Goal: Use online tool/utility: Use online tool/utility

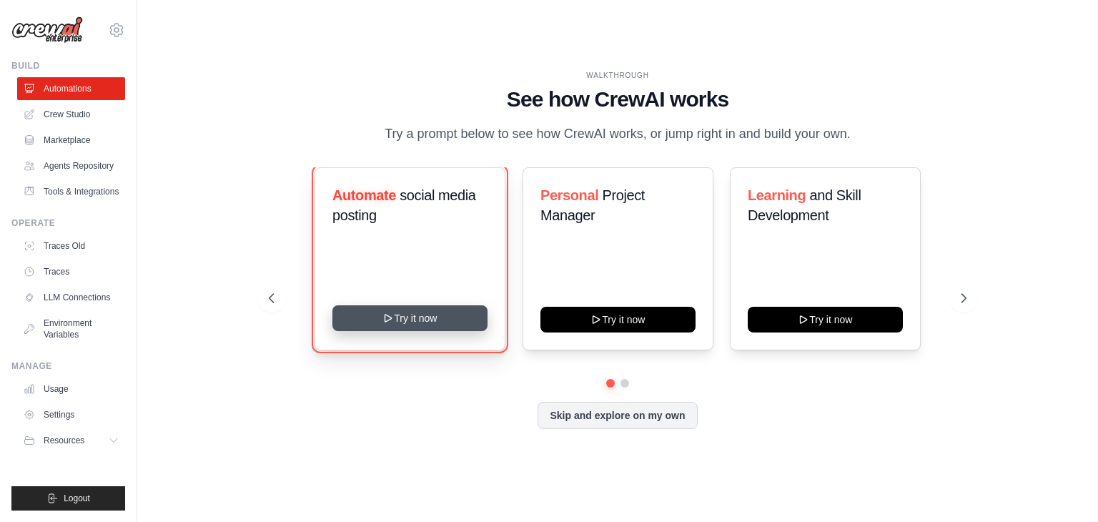
click at [389, 314] on icon at bounding box center [388, 317] width 11 height 11
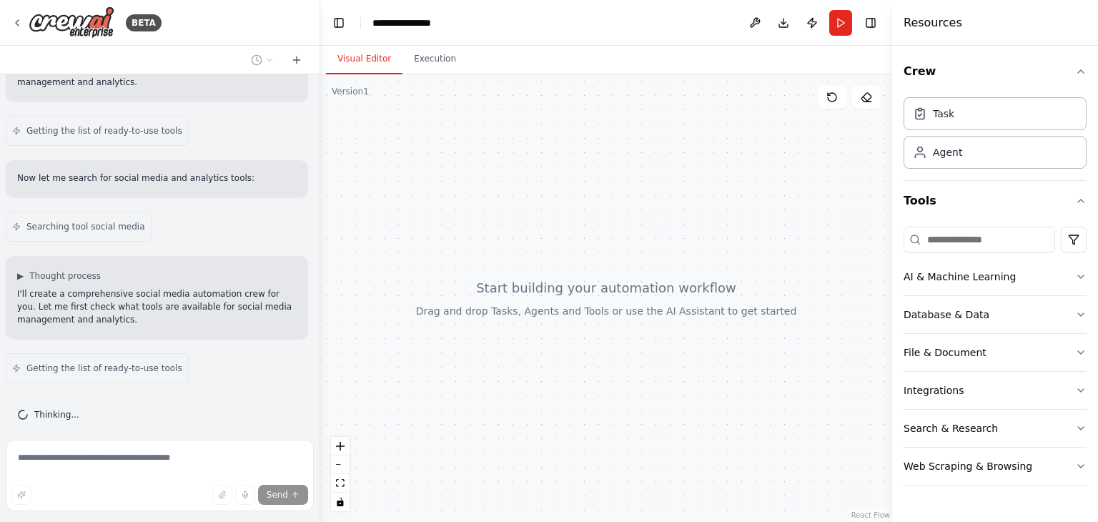
scroll to position [162, 0]
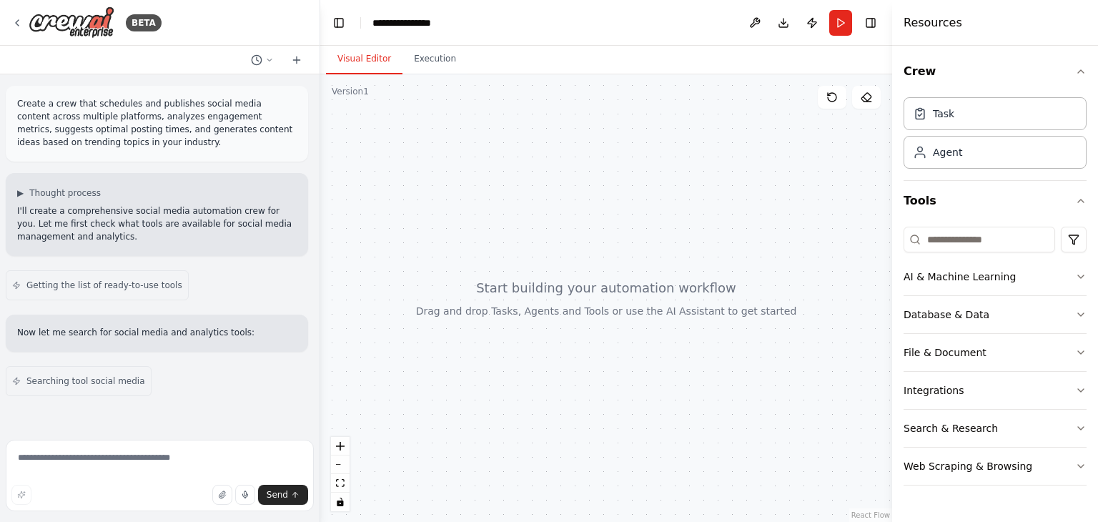
drag, startPoint x: 646, startPoint y: 323, endPoint x: 665, endPoint y: 285, distance: 43.2
click at [665, 285] on div at bounding box center [606, 298] width 572 height 448
drag, startPoint x: 665, startPoint y: 285, endPoint x: 704, endPoint y: 224, distance: 72.0
click at [704, 224] on div at bounding box center [606, 298] width 572 height 448
click at [644, 284] on div at bounding box center [606, 298] width 572 height 448
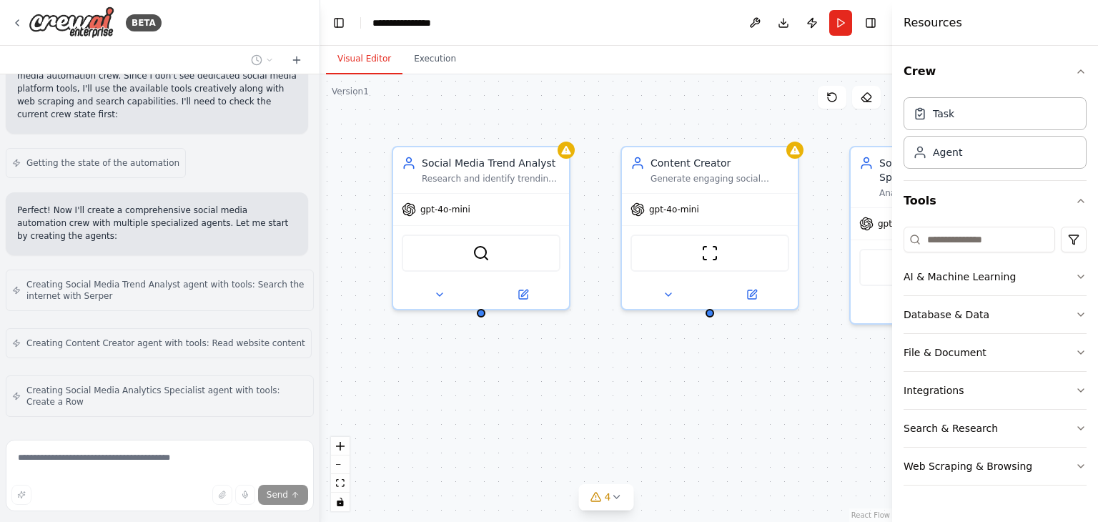
scroll to position [818, 0]
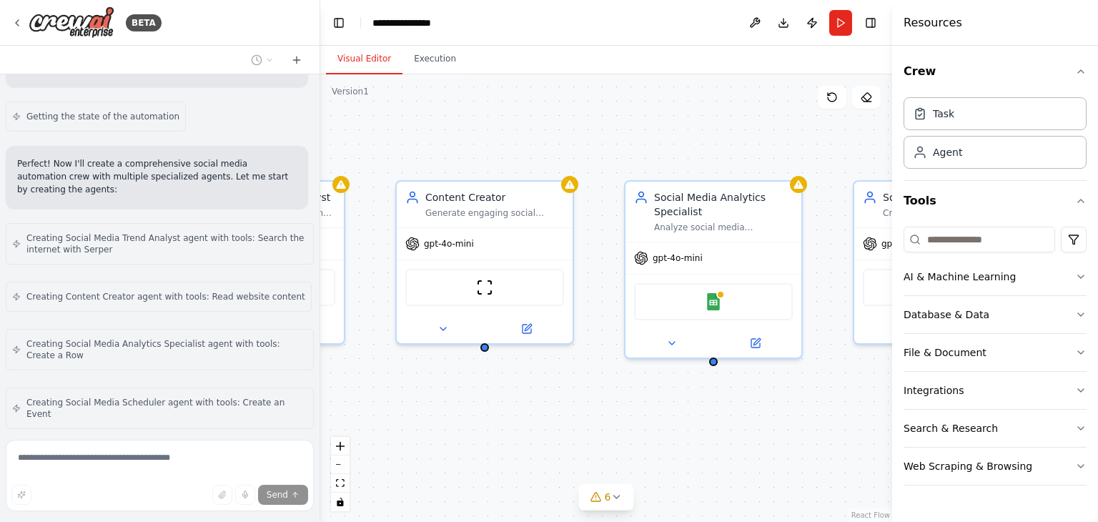
drag, startPoint x: 757, startPoint y: 358, endPoint x: 531, endPoint y: 393, distance: 227.8
click at [531, 393] on div "Social Media Trend Analyst Research and identify trending topics in the {indust…" at bounding box center [606, 298] width 572 height 448
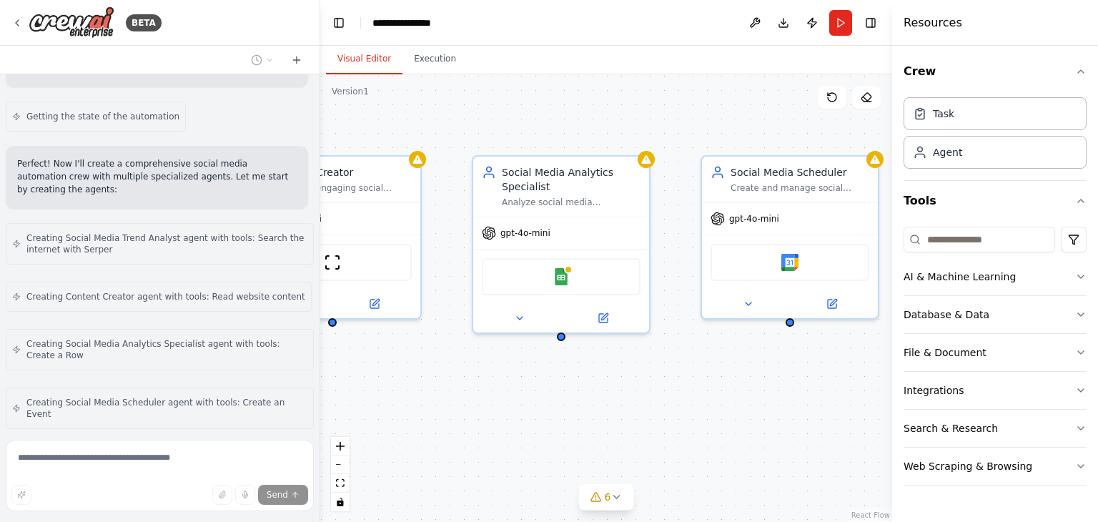
drag, startPoint x: 684, startPoint y: 380, endPoint x: 471, endPoint y: 368, distance: 214.2
click at [471, 368] on div "Social Media Trend Analyst Research and identify trending topics in the {indust…" at bounding box center [606, 298] width 572 height 448
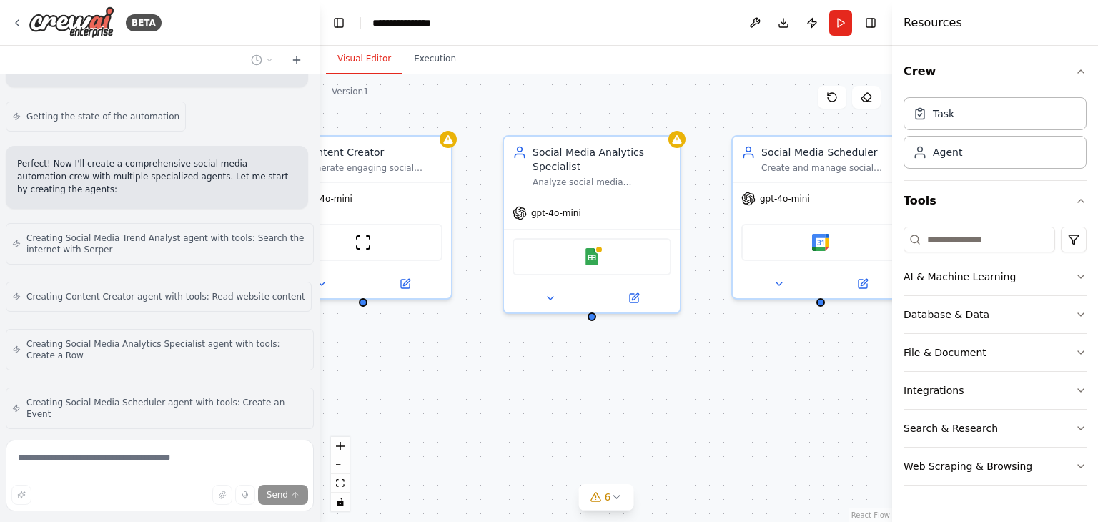
drag, startPoint x: 658, startPoint y: 360, endPoint x: 823, endPoint y: 373, distance: 165.7
click at [823, 373] on div "Social Media Trend Analyst Research and identify trending topics in the {indust…" at bounding box center [606, 298] width 572 height 448
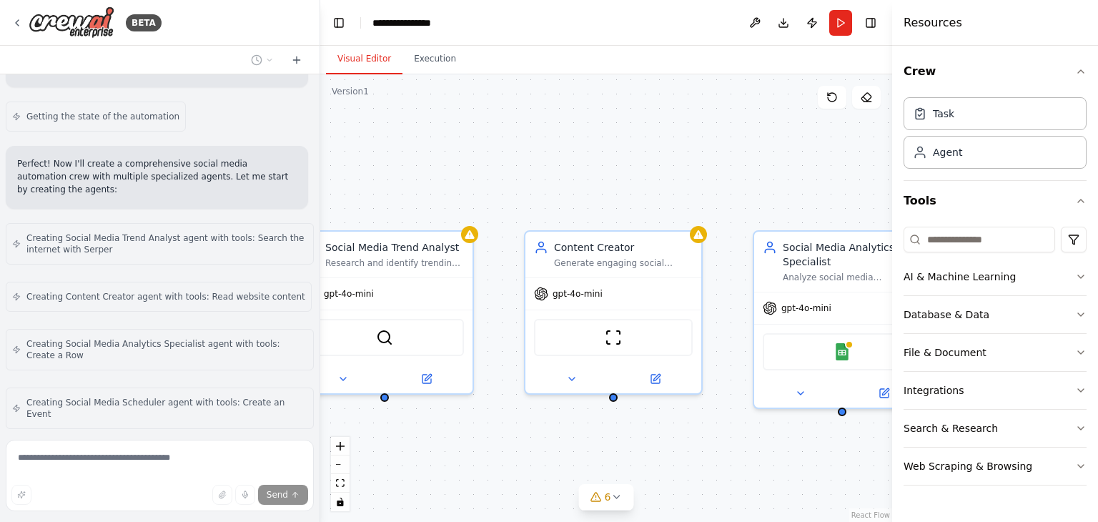
drag, startPoint x: 492, startPoint y: 369, endPoint x: 736, endPoint y: 400, distance: 245.9
click at [736, 400] on div "Social Media Trend Analyst Research and identify trending topics in the {indust…" at bounding box center [606, 298] width 572 height 448
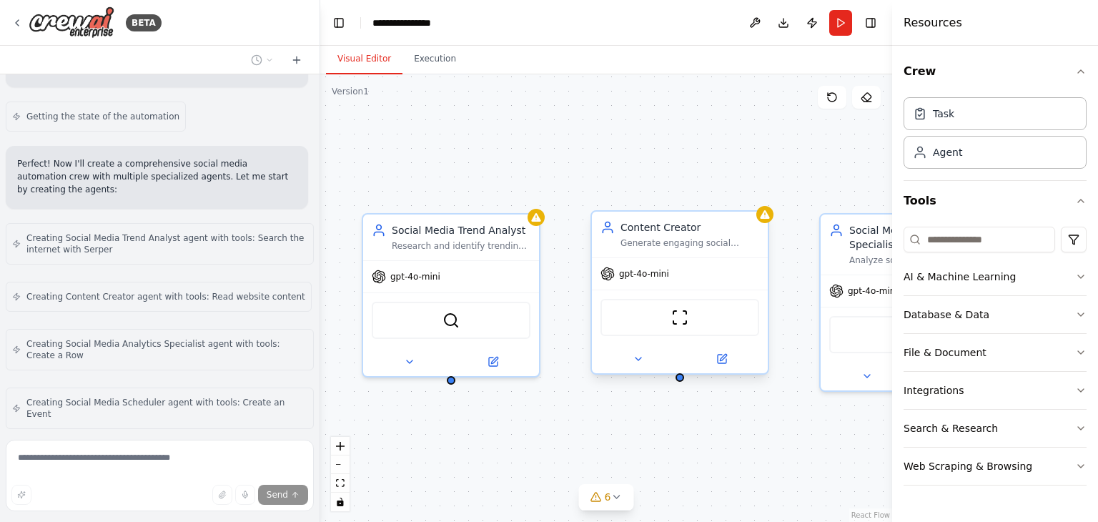
scroll to position [914, 0]
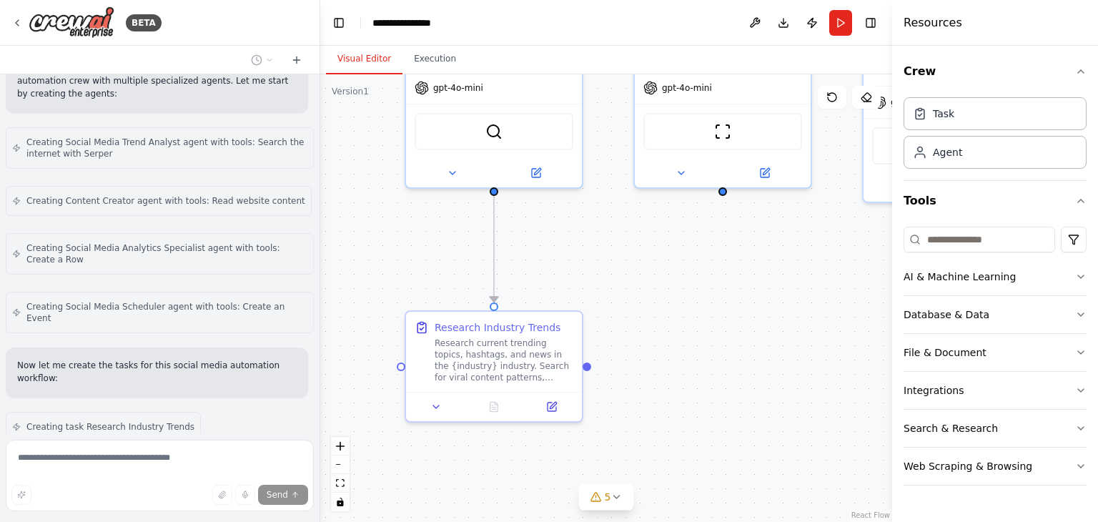
drag, startPoint x: 583, startPoint y: 418, endPoint x: 619, endPoint y: 215, distance: 206.8
click at [619, 215] on div ".deletable-edge-delete-btn { width: 20px; height: 20px; border: 0px solid #ffff…" at bounding box center [606, 298] width 572 height 448
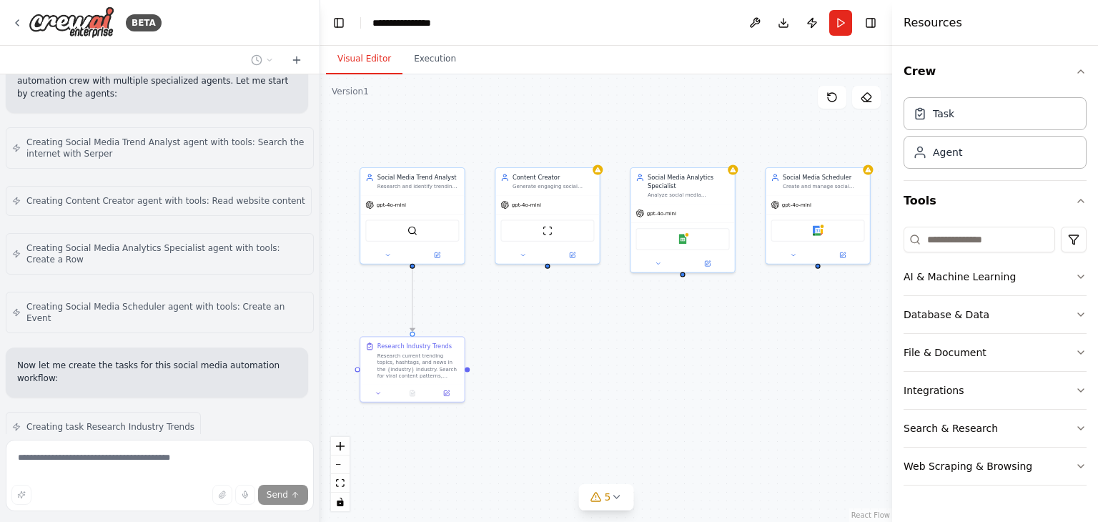
drag, startPoint x: 729, startPoint y: 301, endPoint x: 589, endPoint y: 329, distance: 143.6
click at [589, 329] on div ".deletable-edge-delete-btn { width: 20px; height: 20px; border: 0px solid #ffff…" at bounding box center [606, 298] width 572 height 448
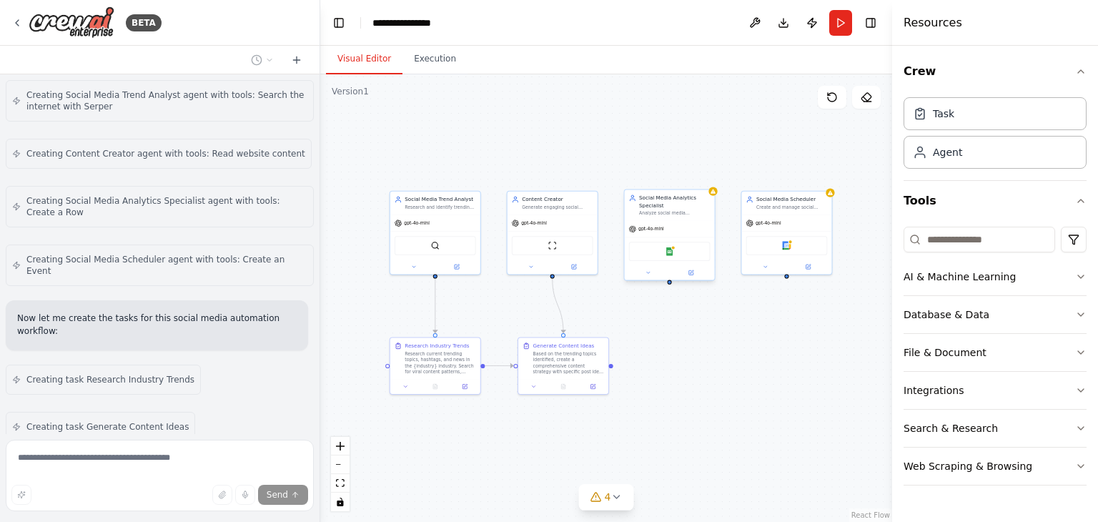
scroll to position [1008, 0]
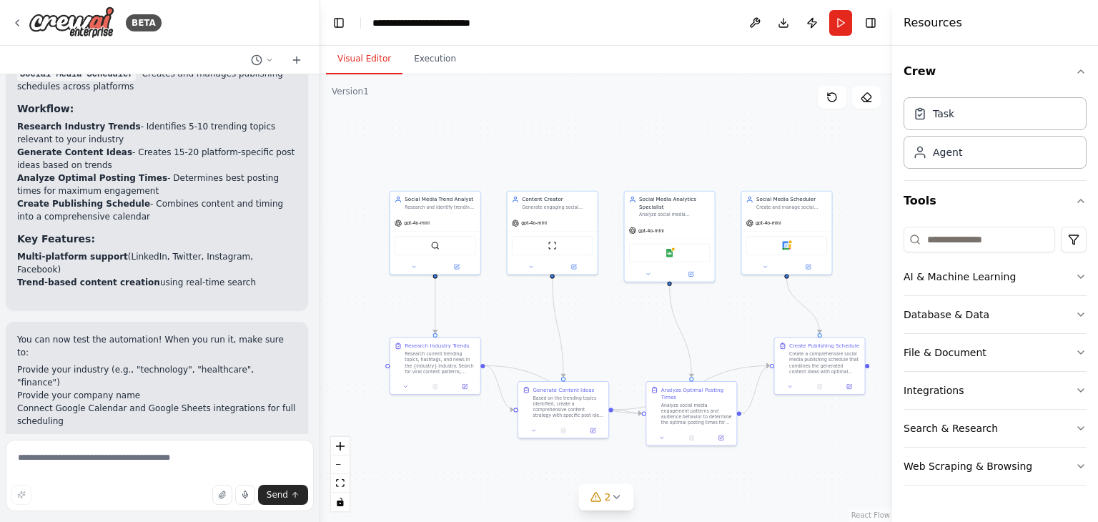
click at [120, 463] on div "Suggestion Dismiss I have some suggestions to help you move forward with your a…" at bounding box center [159, 504] width 285 height 82
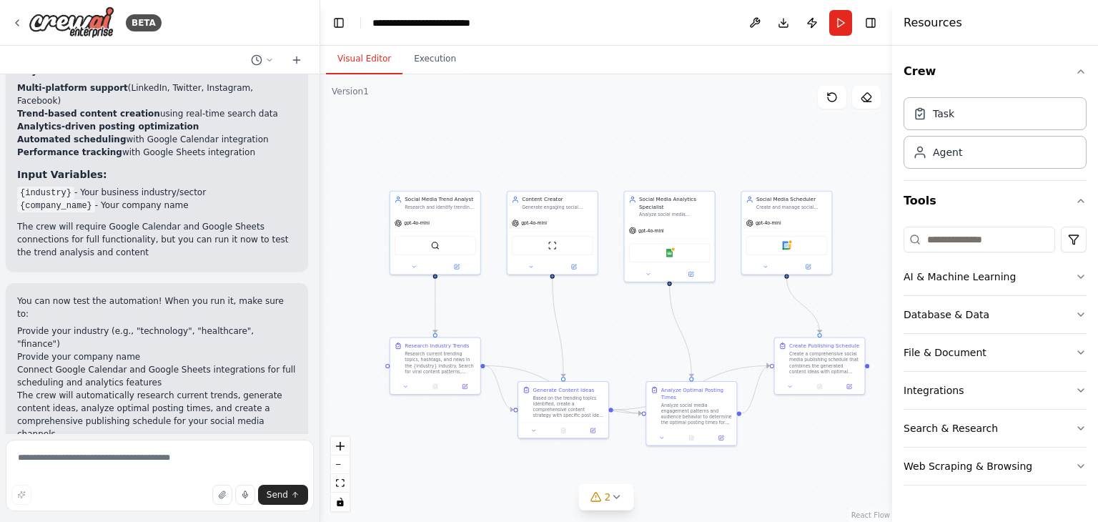
scroll to position [1941, 0]
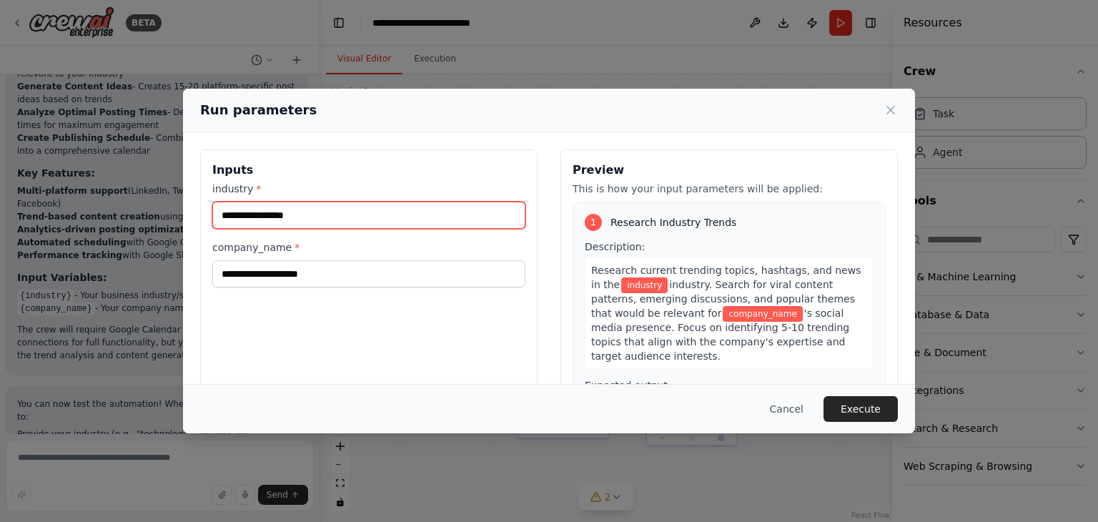
click at [255, 218] on input "industry *" at bounding box center [368, 215] width 313 height 27
type input "********"
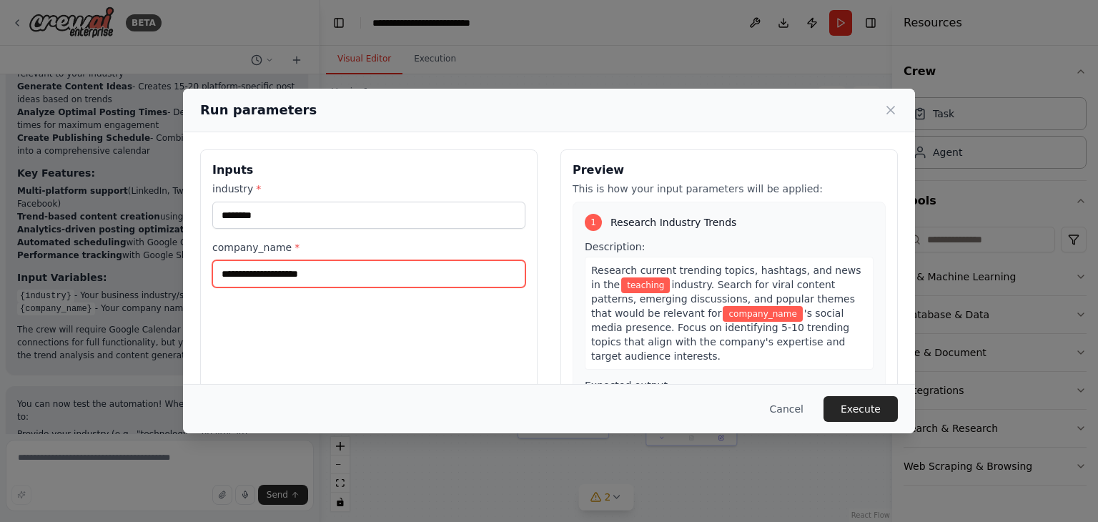
click at [270, 277] on input "company_name *" at bounding box center [368, 273] width 313 height 27
type input "********"
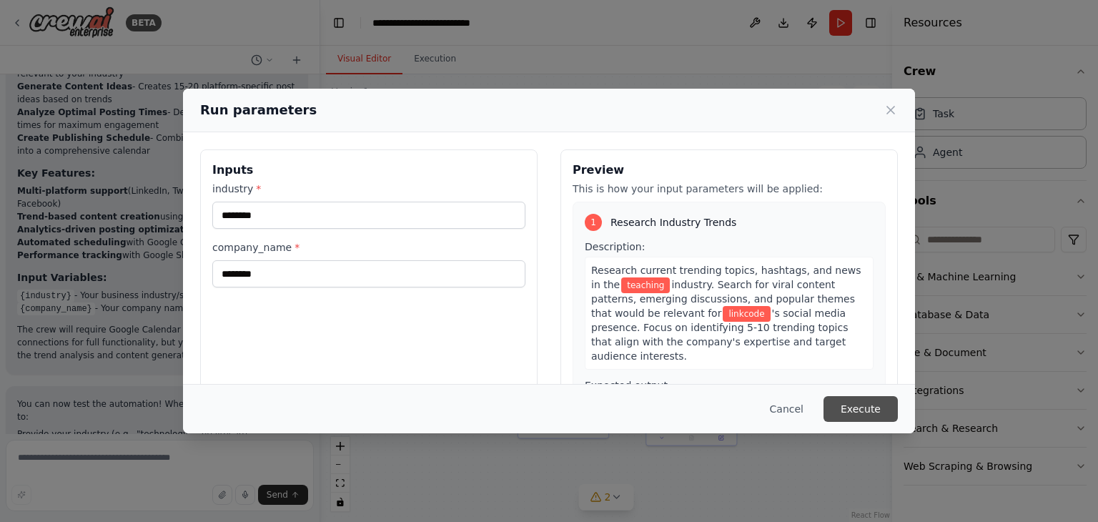
click at [850, 409] on button "Execute" at bounding box center [861, 409] width 74 height 26
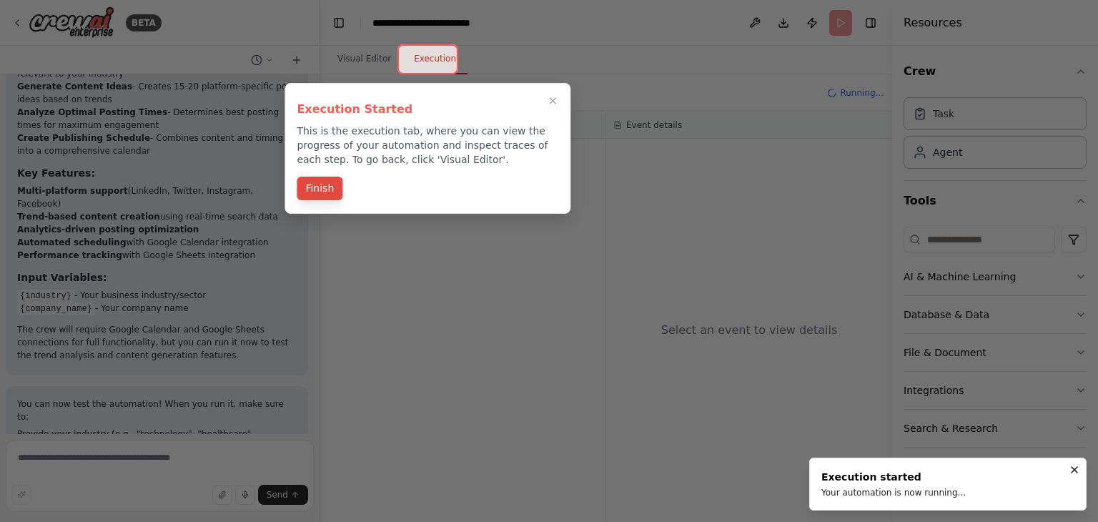
click at [331, 189] on button "Finish" at bounding box center [320, 189] width 46 height 24
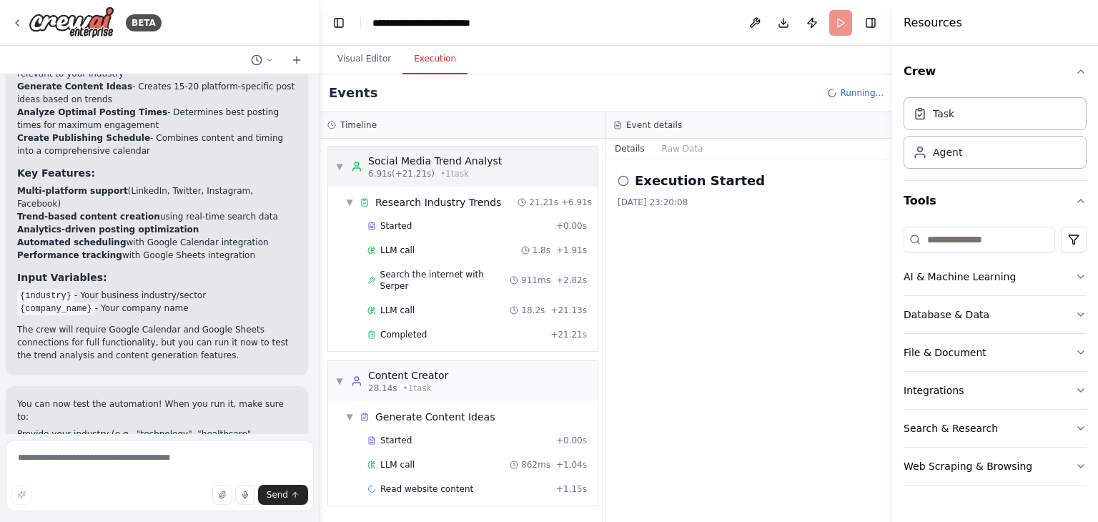
click at [342, 169] on span "▼" at bounding box center [339, 166] width 9 height 11
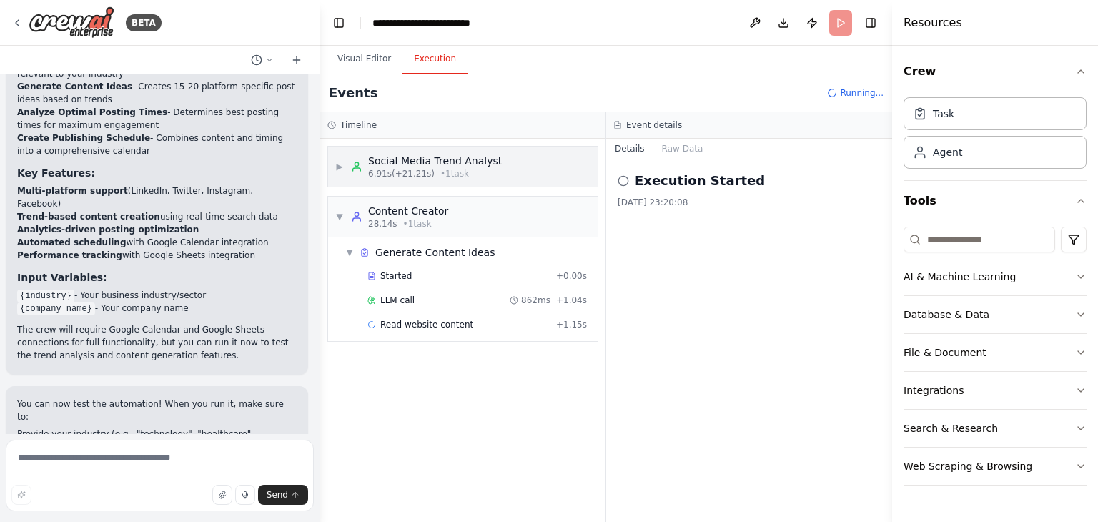
click at [337, 164] on span "▶" at bounding box center [339, 166] width 9 height 11
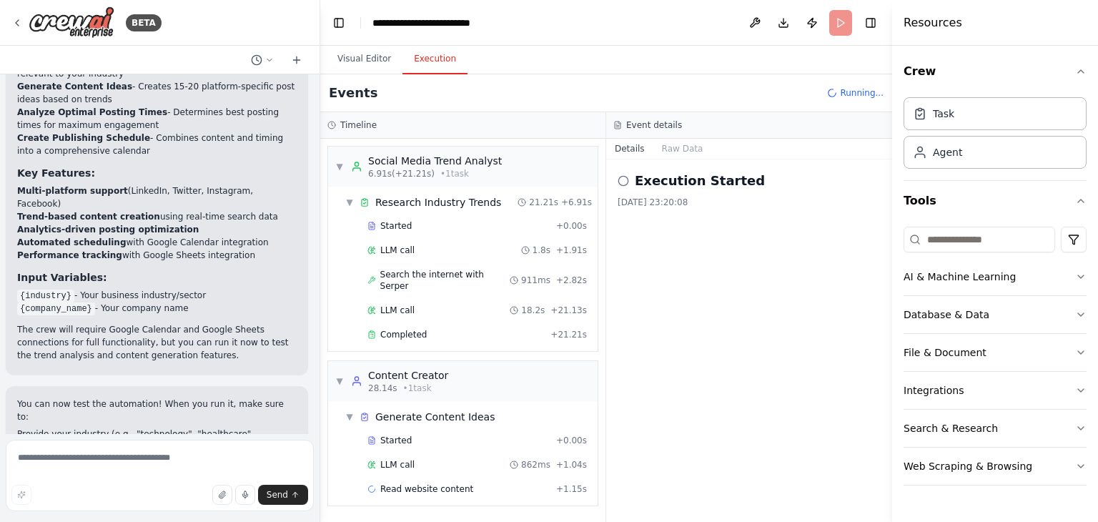
scroll to position [1851, 0]
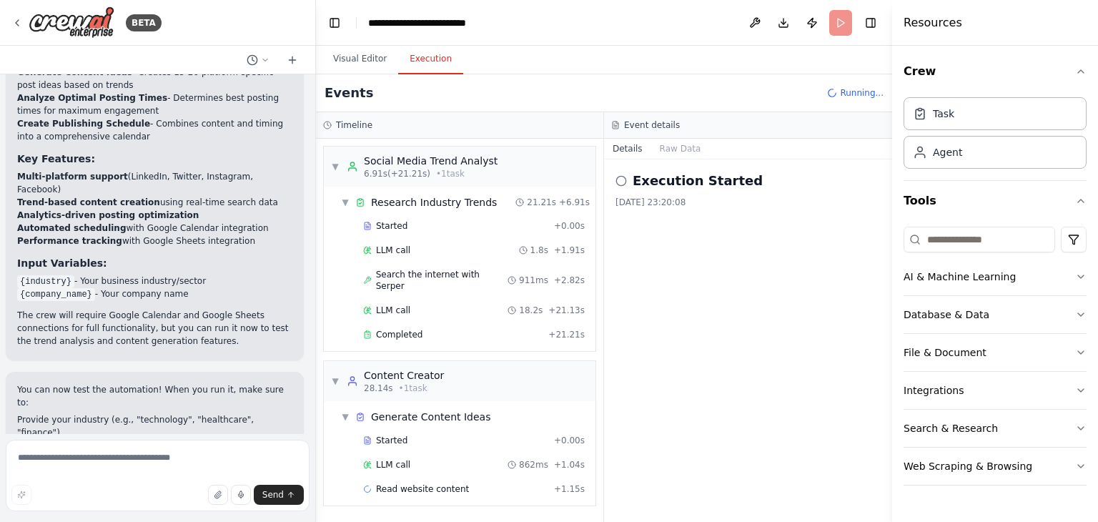
drag, startPoint x: 315, startPoint y: 396, endPoint x: 313, endPoint y: 410, distance: 14.4
click at [313, 410] on div at bounding box center [313, 261] width 6 height 522
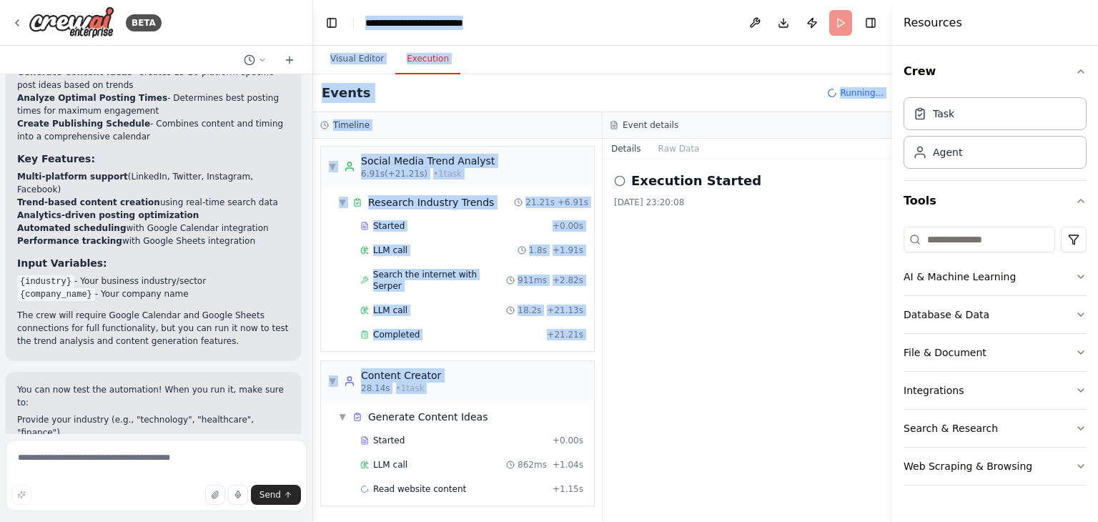
drag, startPoint x: 313, startPoint y: 410, endPoint x: 309, endPoint y: 380, distance: 30.3
click at [309, 380] on div "BETA Create a crew that schedules and publishes social media content across mul…" at bounding box center [549, 261] width 1098 height 522
click at [581, 368] on div "▼ Content Creator 28.14s • 1 task" at bounding box center [457, 381] width 273 height 40
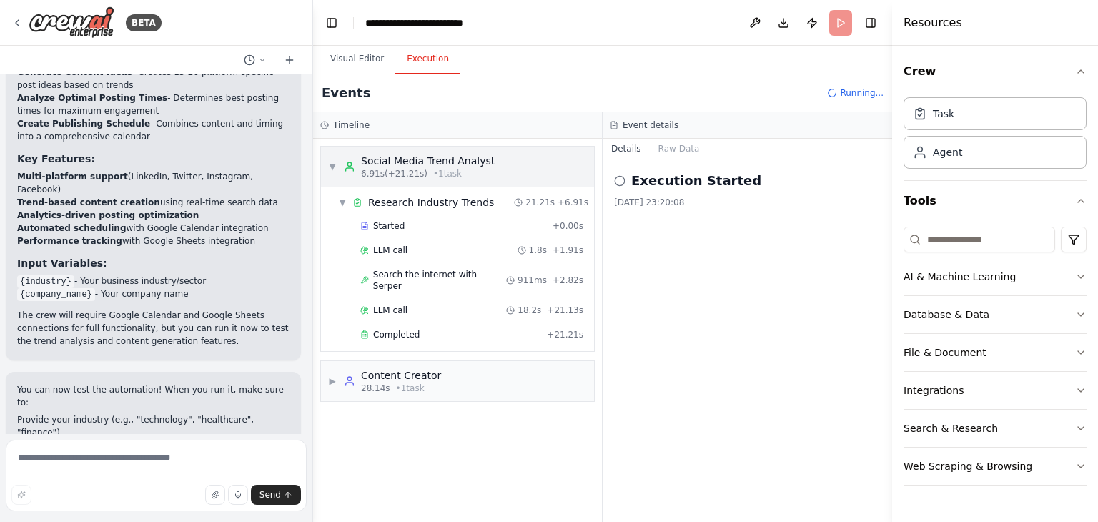
click at [578, 172] on div "▼ Social Media Trend Analyst 6.91s (+21.21s) • 1 task" at bounding box center [457, 167] width 273 height 40
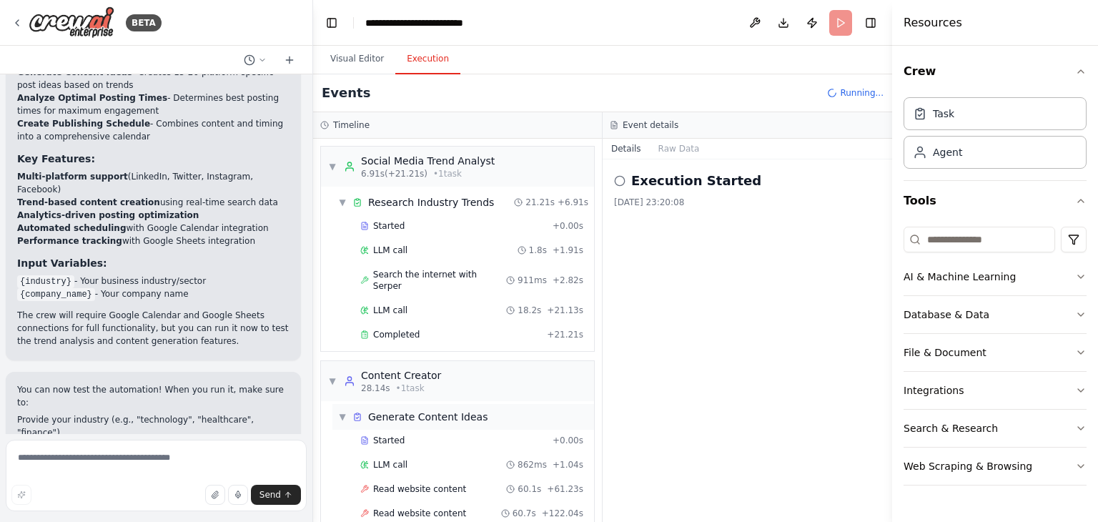
scroll to position [129, 0]
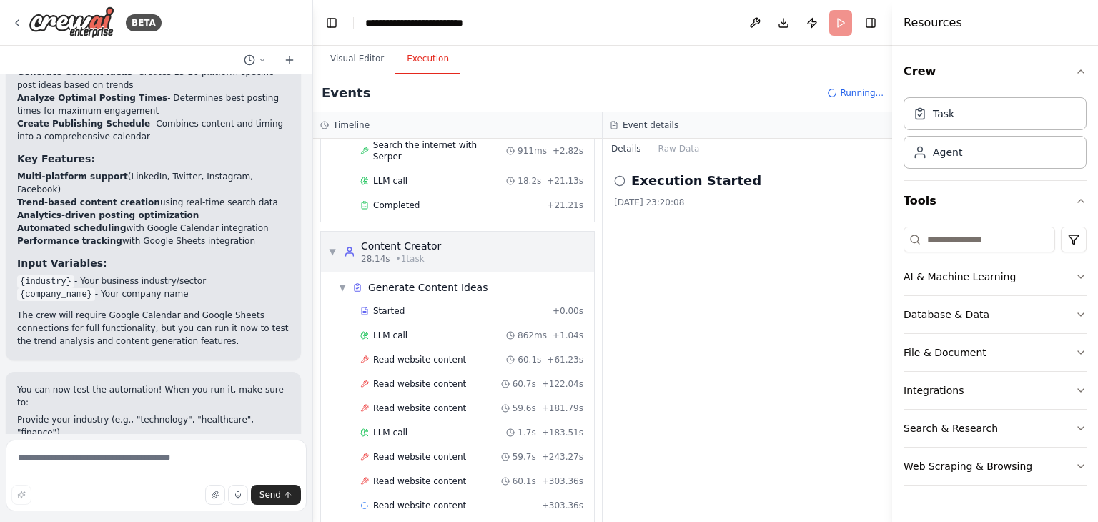
click at [332, 246] on span "▼" at bounding box center [332, 251] width 9 height 11
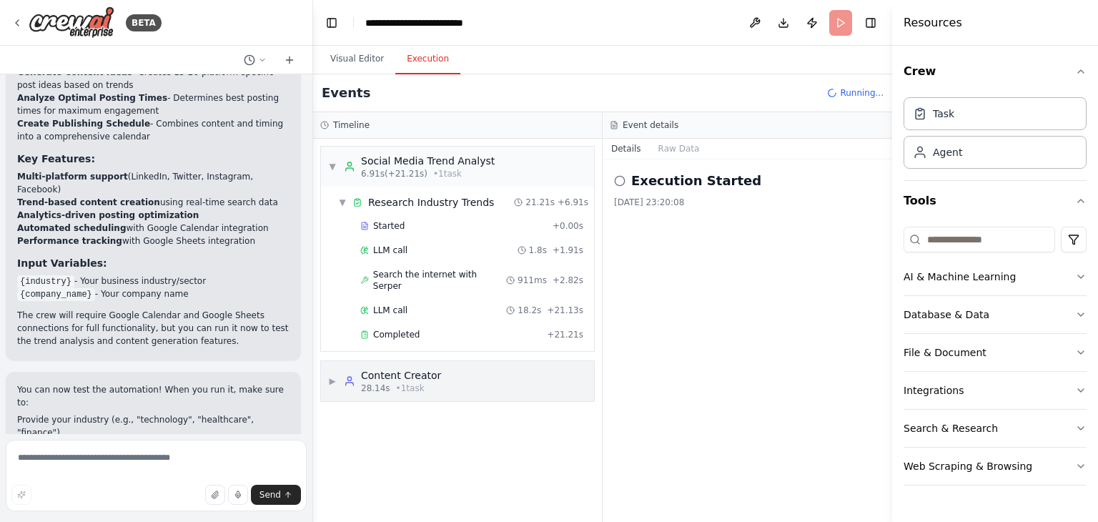
scroll to position [0, 0]
click at [440, 370] on div "▶ Content Creator 28.14s • 1 task" at bounding box center [457, 381] width 273 height 40
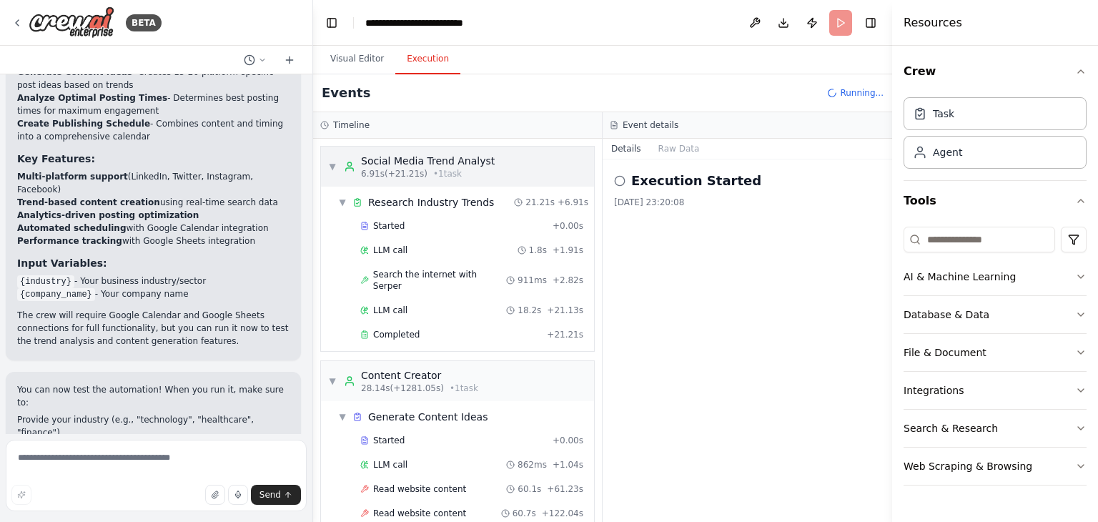
click at [338, 168] on div "▼ Social Media Trend Analyst 6.91s (+21.21s) • 1 task" at bounding box center [411, 167] width 167 height 26
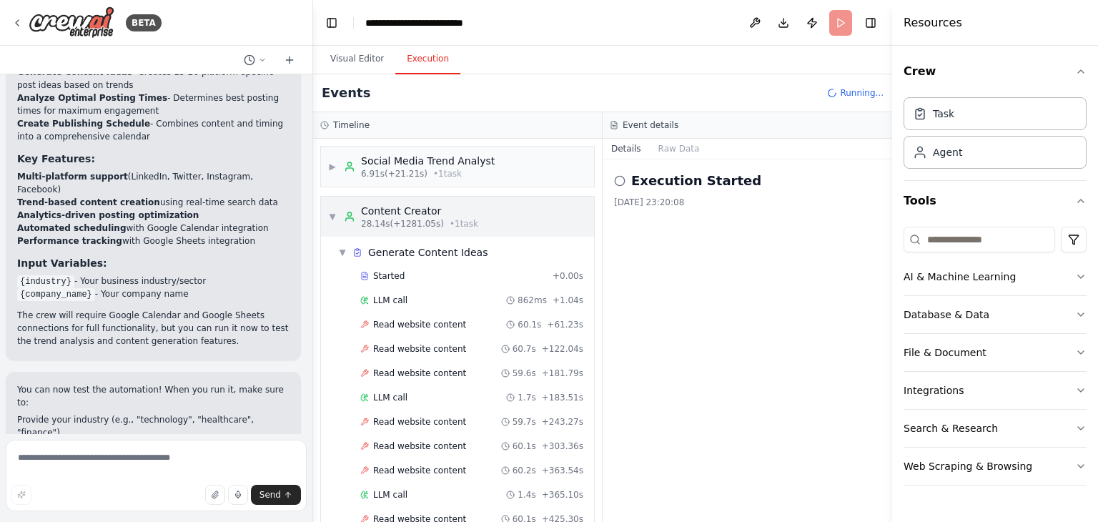
click at [334, 212] on span "▼" at bounding box center [332, 216] width 9 height 11
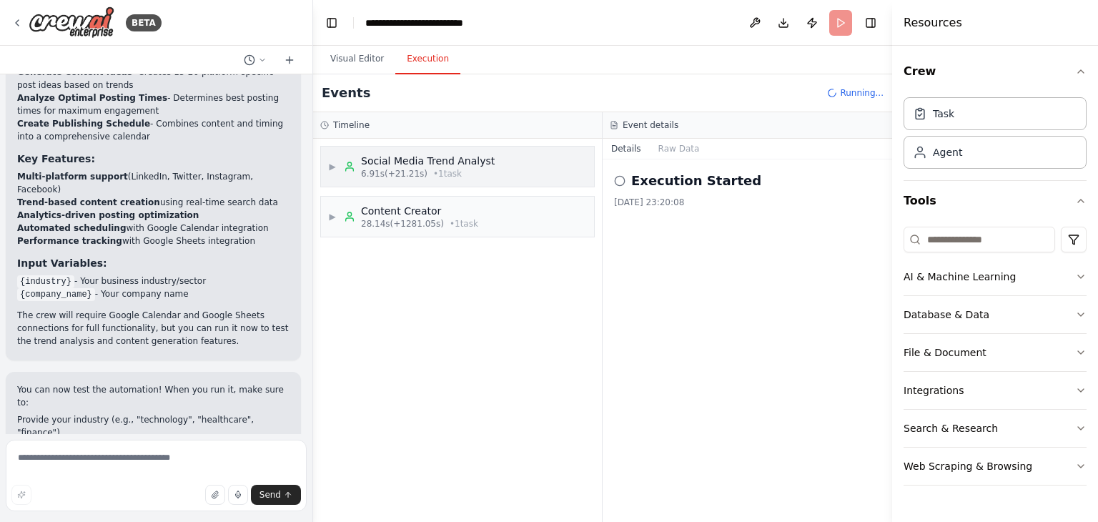
click at [326, 162] on div "▶ Social Media Trend Analyst 6.91s (+21.21s) • 1 task" at bounding box center [457, 167] width 273 height 40
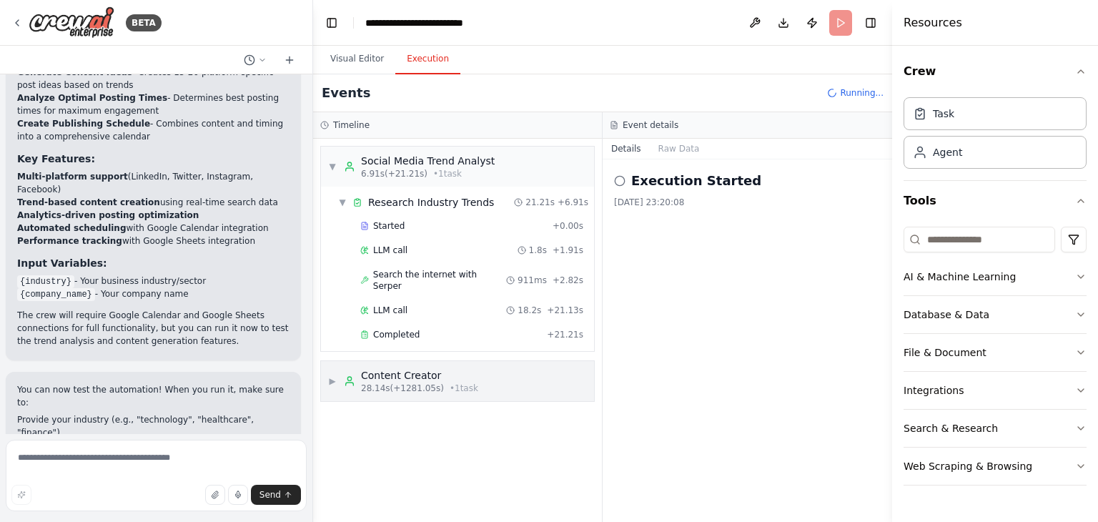
click at [363, 368] on div "Content Creator" at bounding box center [419, 375] width 117 height 14
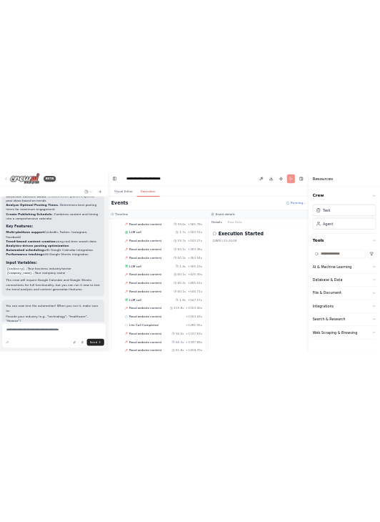
scroll to position [490, 0]
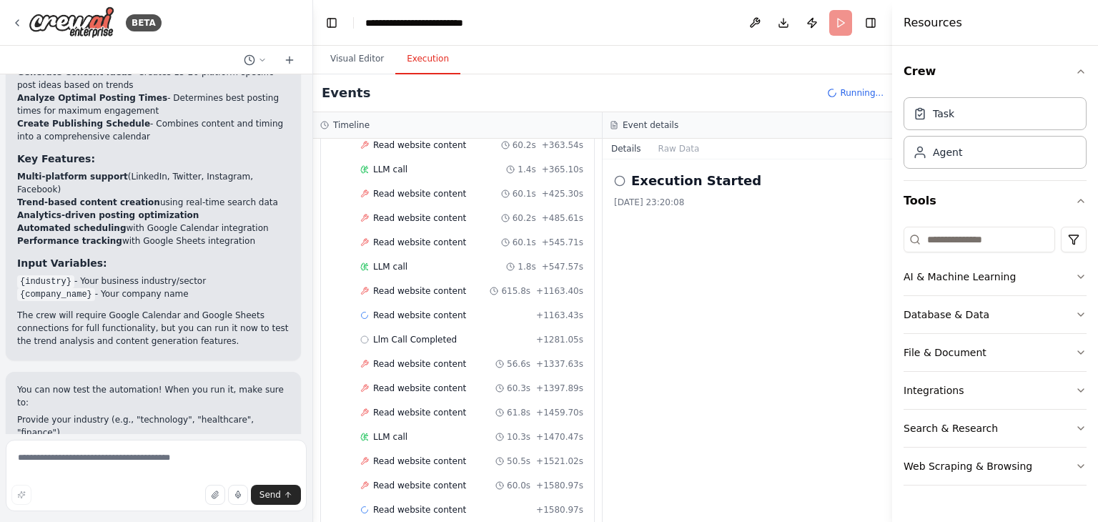
click at [619, 178] on icon at bounding box center [619, 180] width 11 height 11
click at [661, 144] on button "Raw Data" at bounding box center [679, 149] width 59 height 20
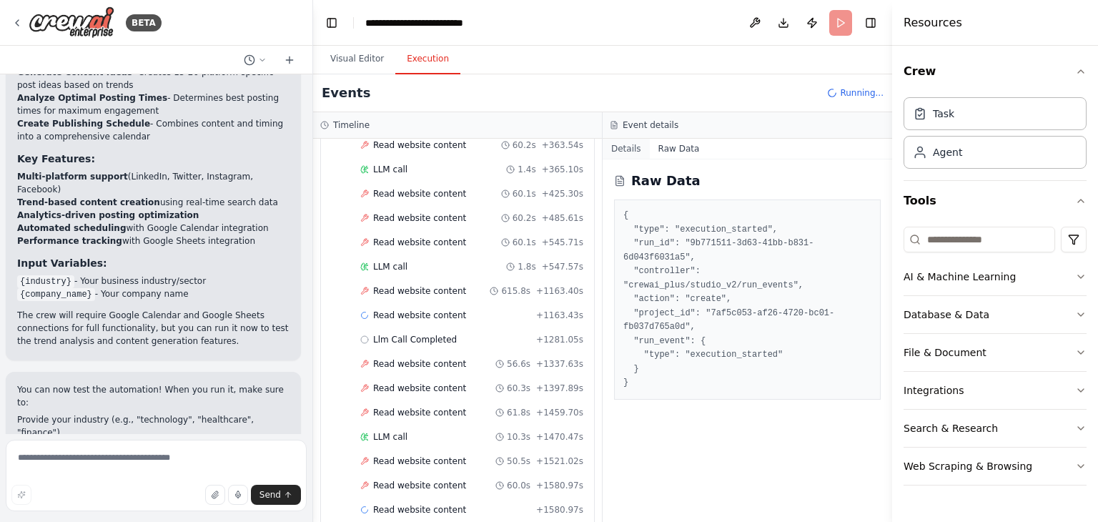
click at [622, 153] on button "Details" at bounding box center [626, 149] width 47 height 20
